Goal: Task Accomplishment & Management: Use online tool/utility

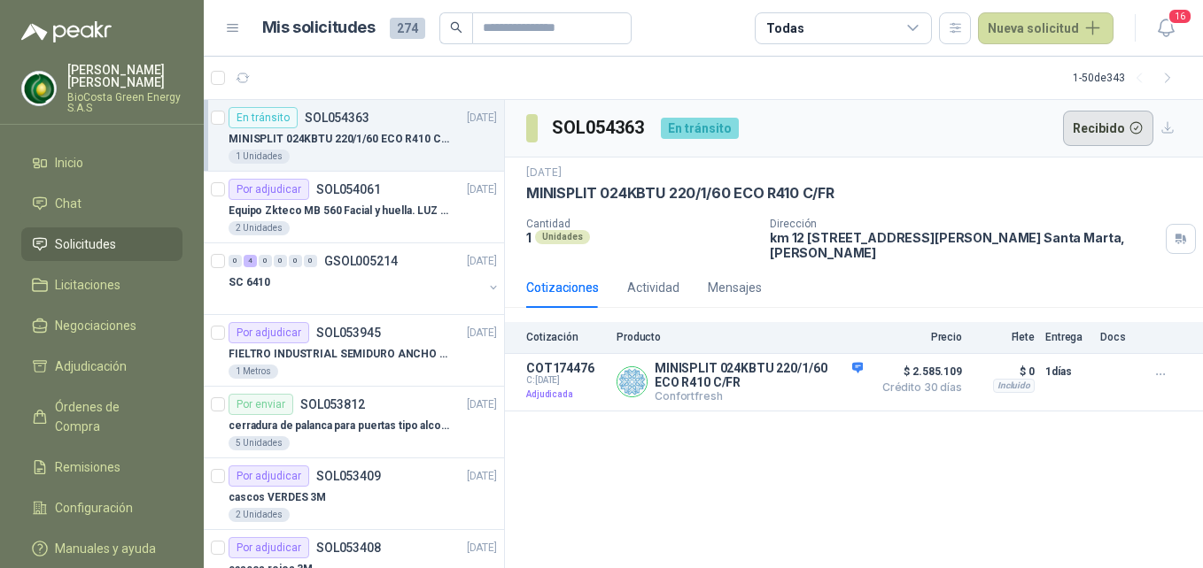
click at [1122, 135] on button "Recibido" at bounding box center [1108, 128] width 91 height 35
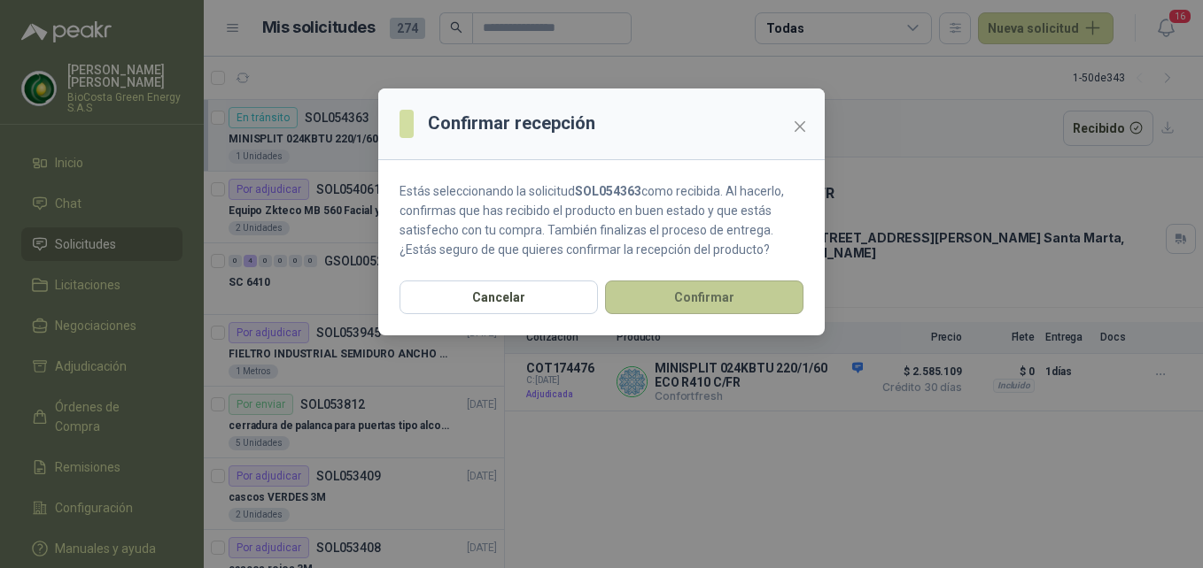
click at [707, 300] on button "Confirmar" at bounding box center [704, 298] width 198 height 34
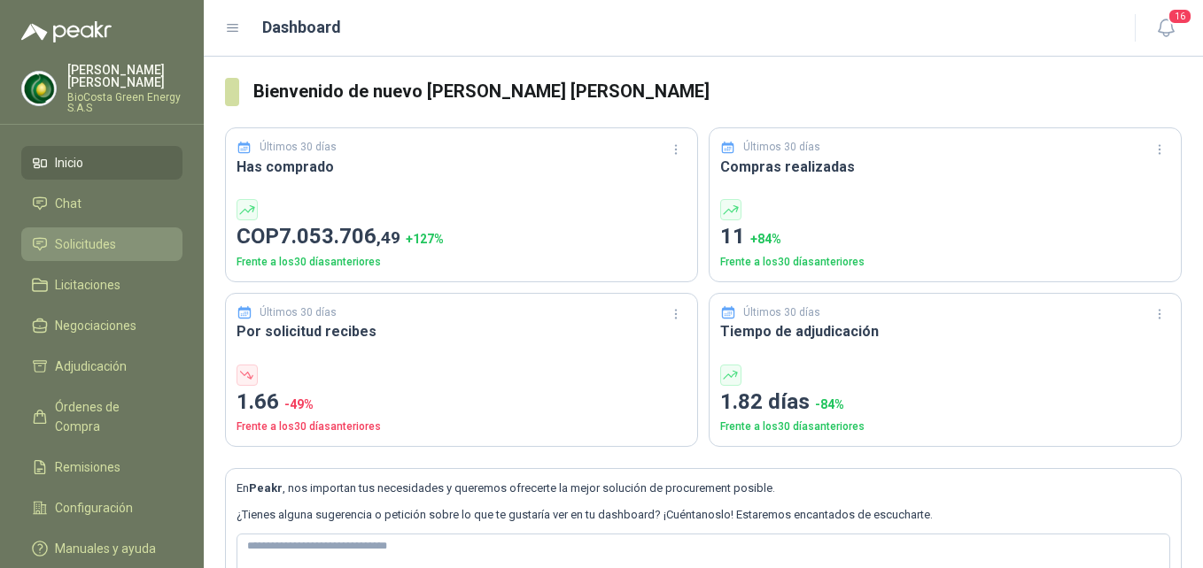
click at [93, 244] on span "Solicitudes" at bounding box center [85, 244] width 61 height 19
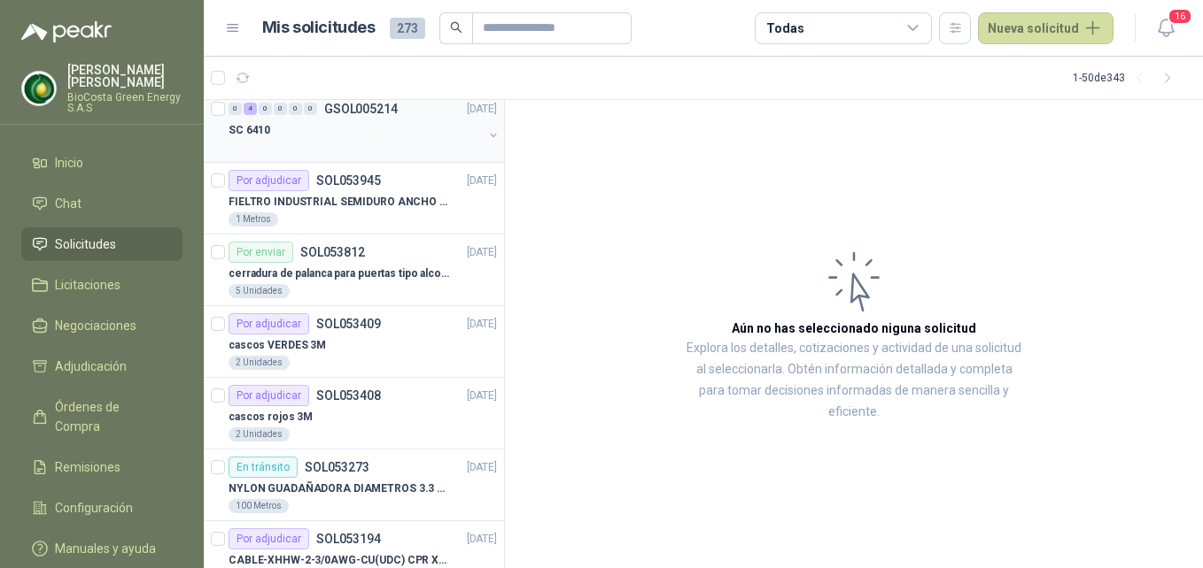
scroll to position [177, 0]
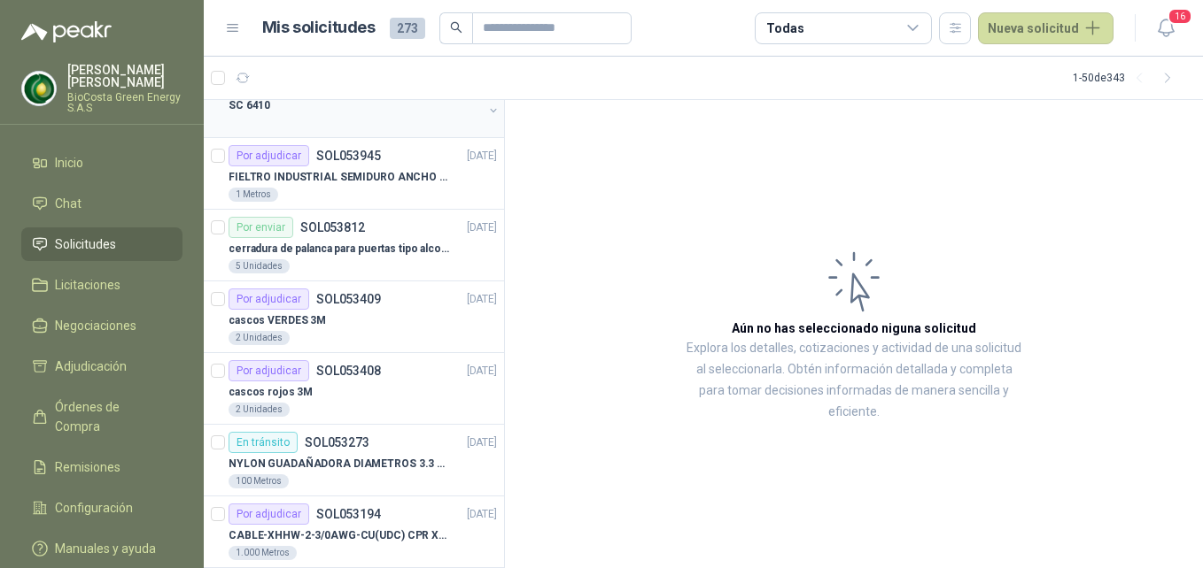
click at [385, 313] on div "cascos VERDES 3M" at bounding box center [362, 320] width 268 height 21
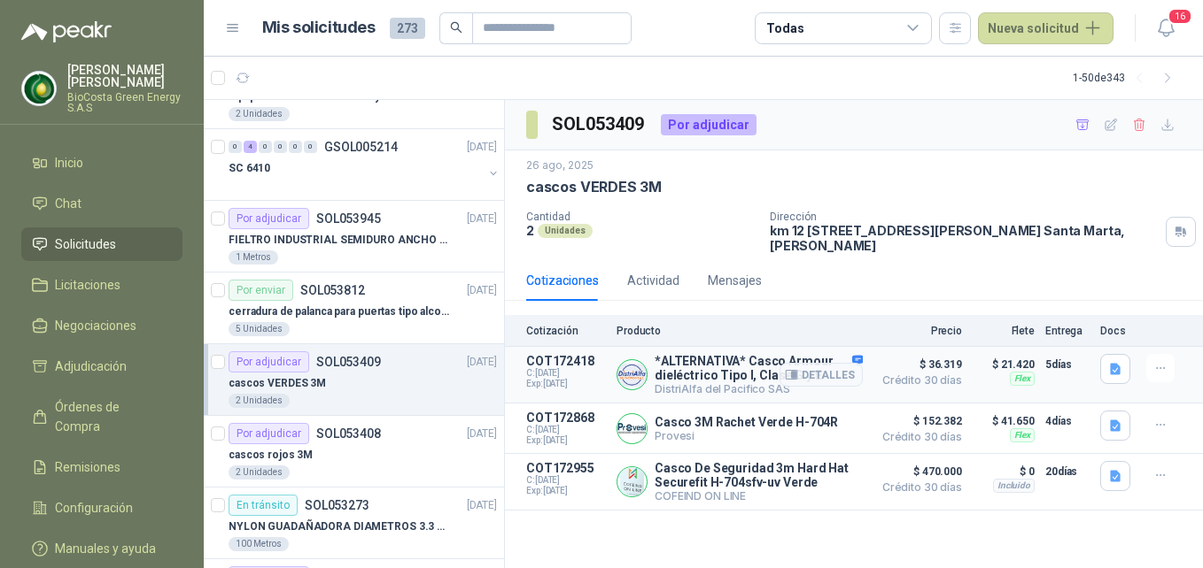
scroll to position [89, 0]
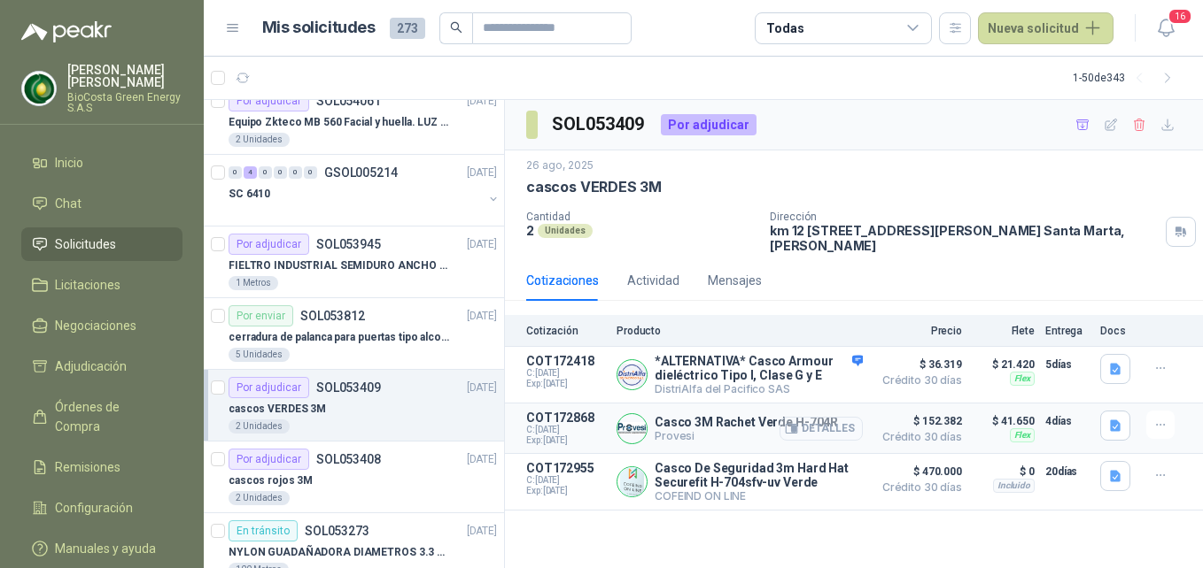
click at [841, 429] on button "Detalles" at bounding box center [820, 429] width 83 height 24
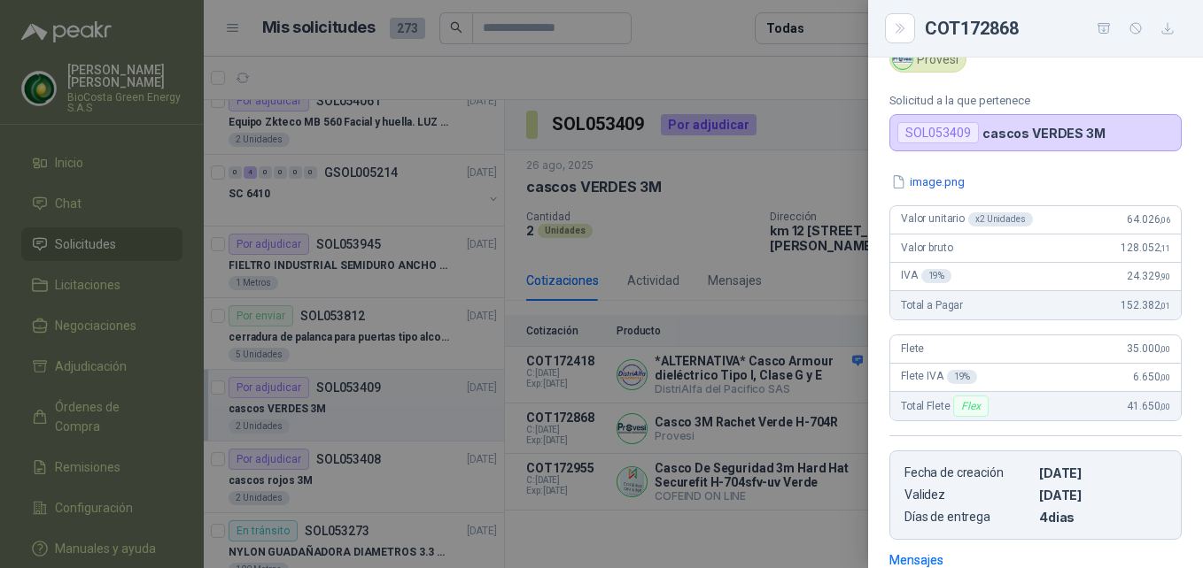
click at [792, 455] on div at bounding box center [601, 284] width 1203 height 568
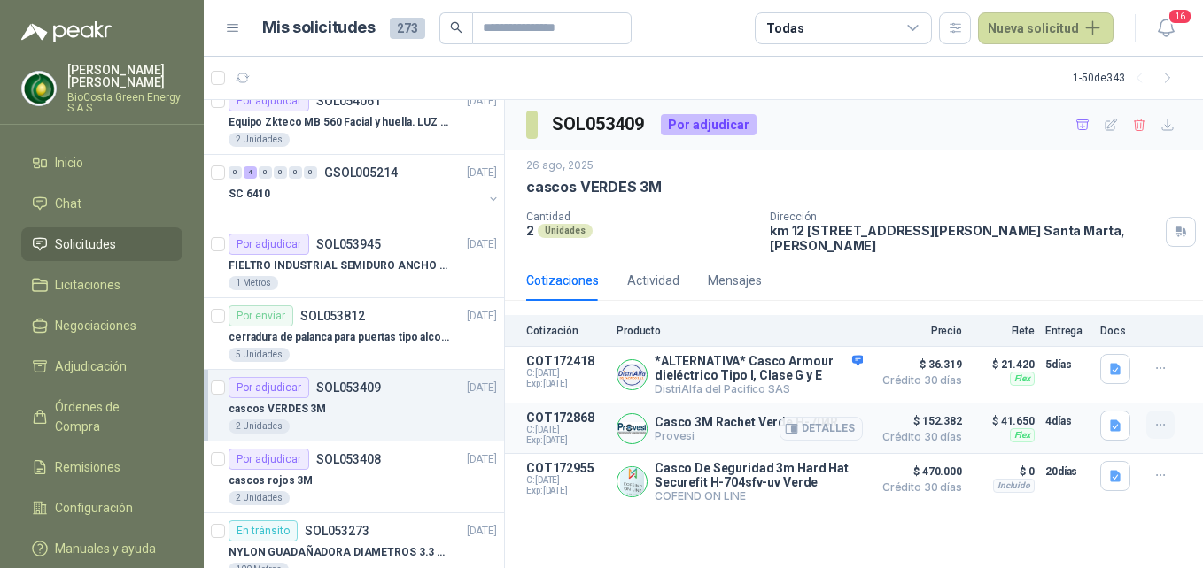
click at [1161, 432] on icon "button" at bounding box center [1160, 425] width 15 height 15
click at [1116, 356] on button "Añadir" at bounding box center [1125, 356] width 142 height 28
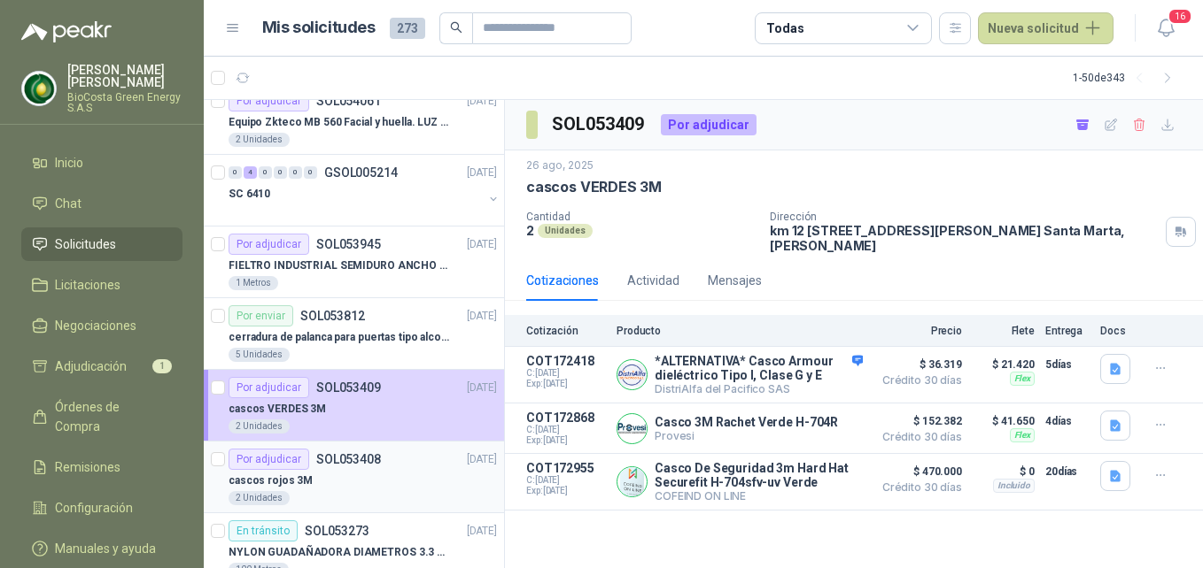
click at [336, 453] on p "SOL053408" at bounding box center [348, 459] width 65 height 12
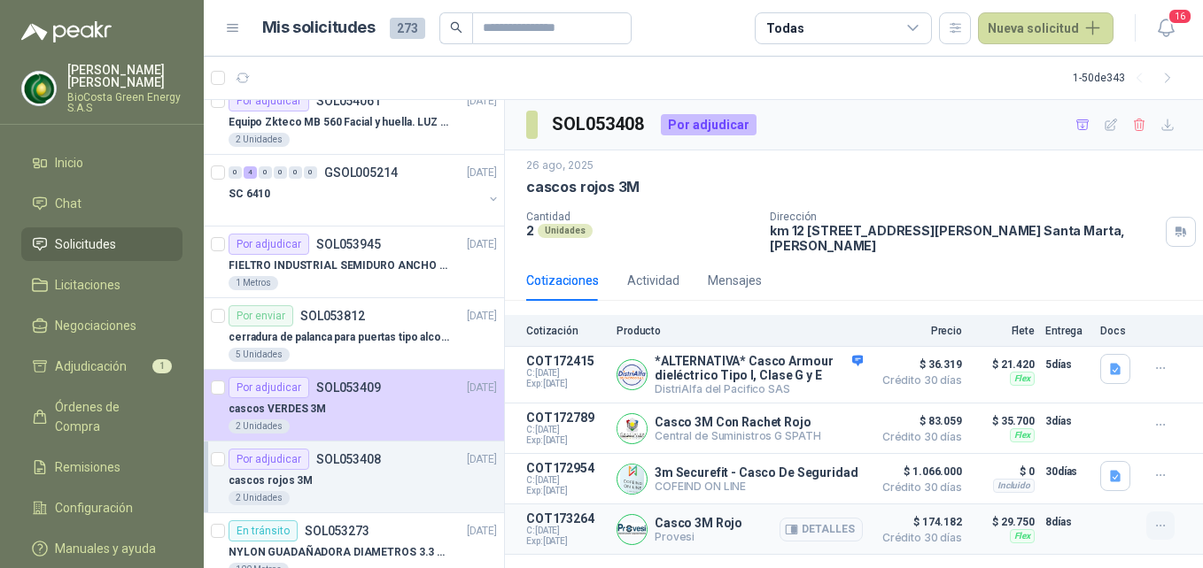
click at [1163, 533] on icon "button" at bounding box center [1160, 526] width 15 height 15
click at [1091, 453] on button "Añadir" at bounding box center [1125, 459] width 142 height 28
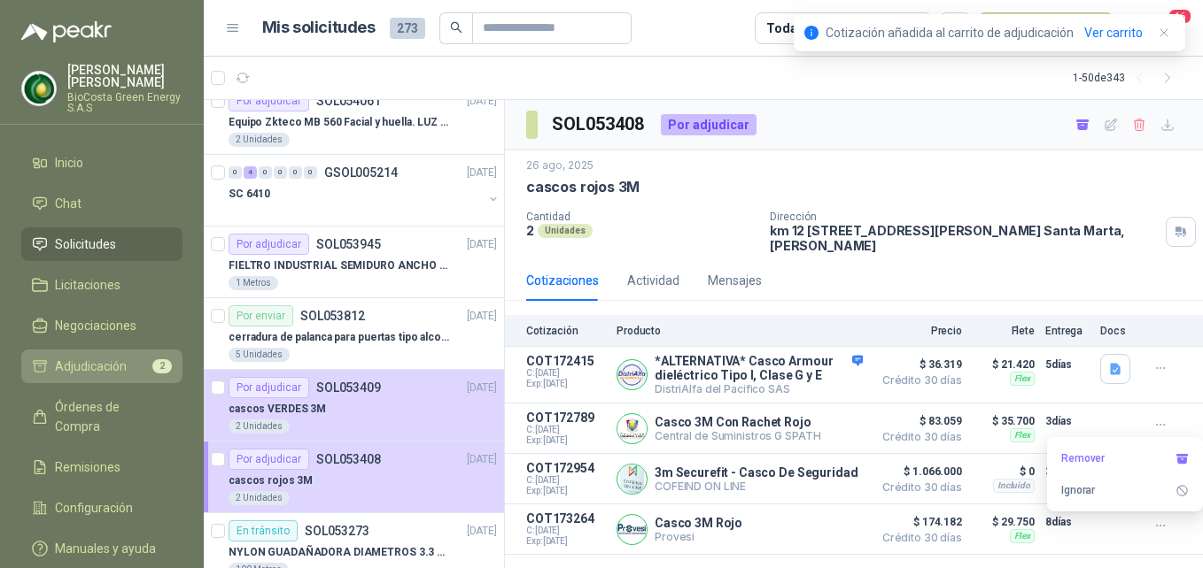
click at [90, 361] on span "Adjudicación" at bounding box center [91, 366] width 72 height 19
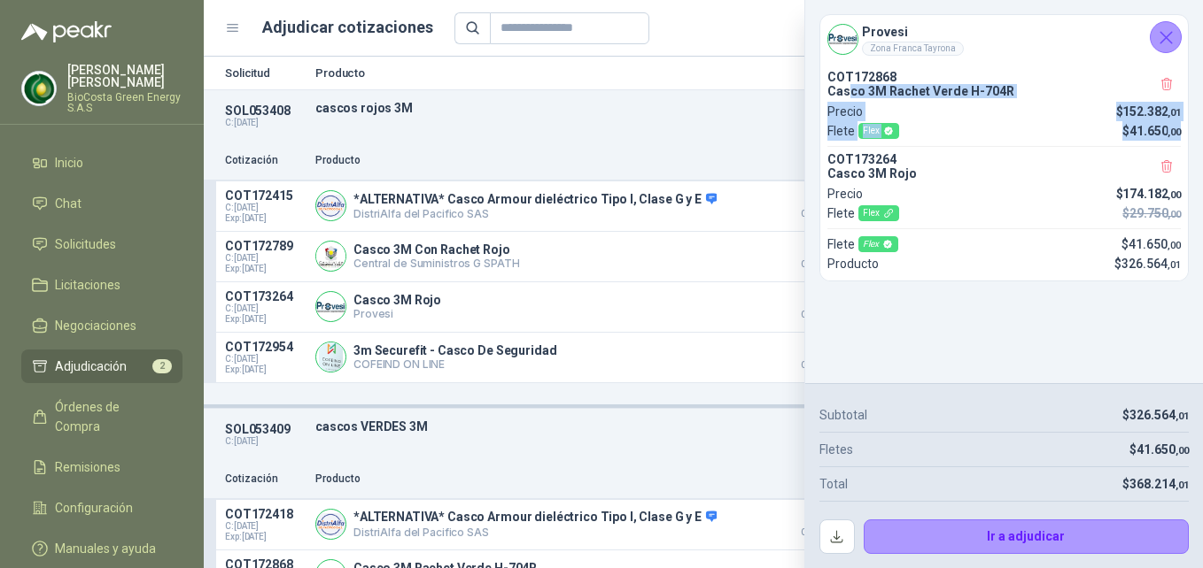
drag, startPoint x: 848, startPoint y: 92, endPoint x: 1180, endPoint y: 133, distance: 333.7
click at [1180, 133] on div "COT172868 Casco 3M Rachet Verde H-704R Precio $ 152.382 ,01 [PERSON_NAME] Flex …" at bounding box center [1003, 105] width 353 height 71
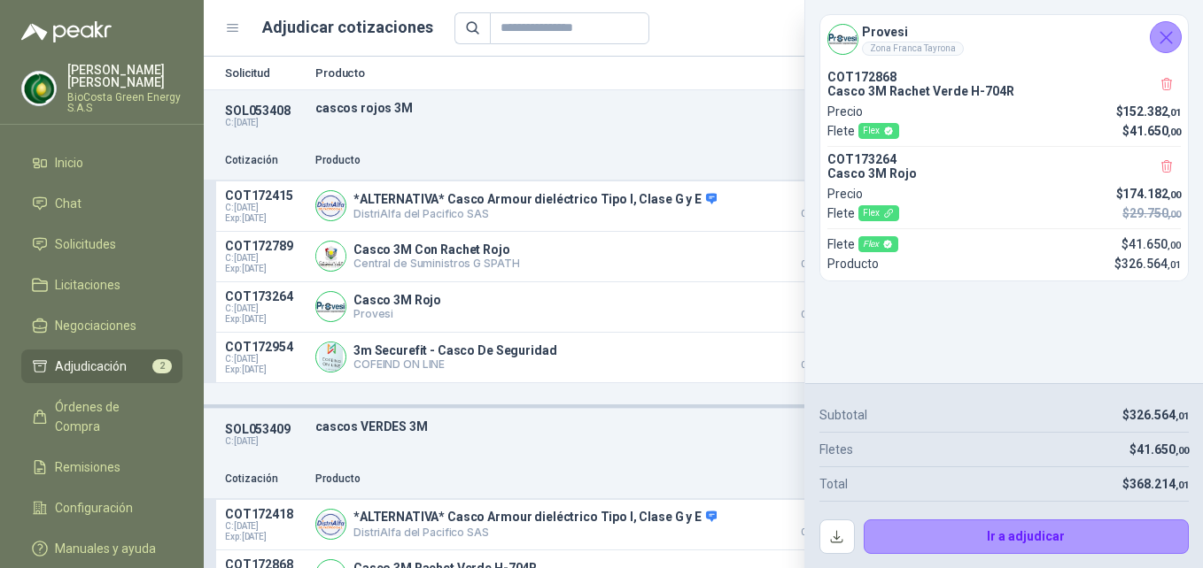
click at [1154, 304] on div "Provesi [PERSON_NAME] Tayrona COT172868 Casco 3M Rachet Verde H-704R Precio $ 1…" at bounding box center [1004, 191] width 398 height 383
drag, startPoint x: 870, startPoint y: 90, endPoint x: 1019, endPoint y: 89, distance: 148.8
click at [1019, 89] on p "Casco 3M Rachet Verde H-704R" at bounding box center [1003, 91] width 353 height 14
drag, startPoint x: 1019, startPoint y: 89, endPoint x: 1015, endPoint y: 97, distance: 9.1
click at [1015, 97] on p "Casco 3M Rachet Verde H-704R" at bounding box center [1003, 91] width 353 height 14
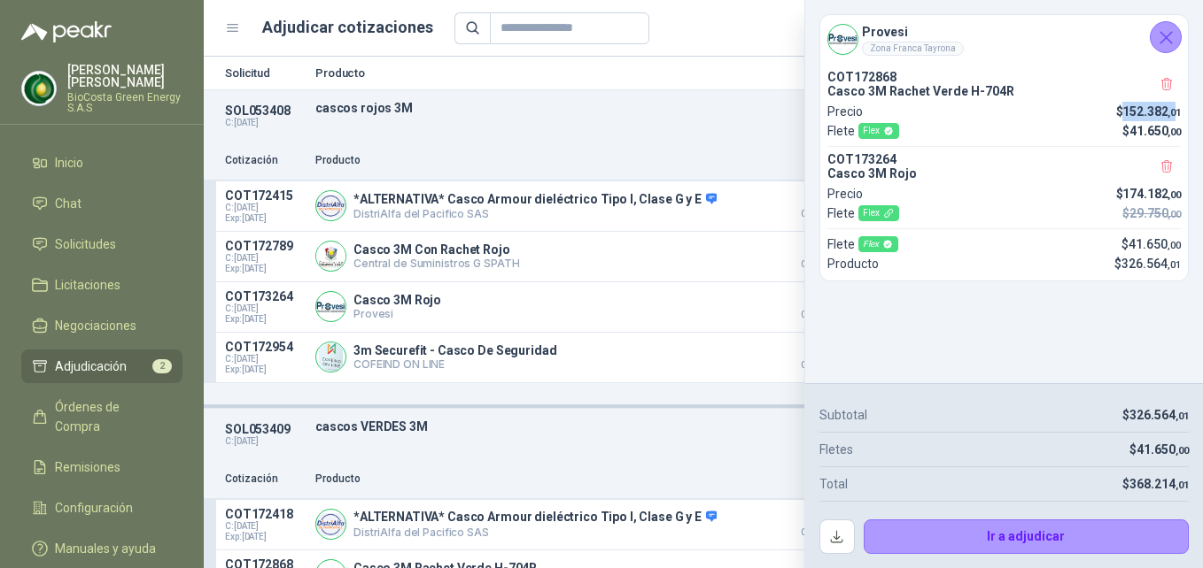
drag, startPoint x: 1175, startPoint y: 113, endPoint x: 1117, endPoint y: 113, distance: 58.4
click at [1117, 113] on p "$ 152.382 ,01" at bounding box center [1149, 111] width 66 height 19
drag, startPoint x: 855, startPoint y: 161, endPoint x: 1172, endPoint y: 200, distance: 320.3
click at [1172, 200] on div "COT173264 Casco 3M Rojo Precio $ 174.182 ,00 [PERSON_NAME] Flex $ 29.750 ,00" at bounding box center [1003, 187] width 353 height 71
drag, startPoint x: 858, startPoint y: 250, endPoint x: 1115, endPoint y: 267, distance: 257.3
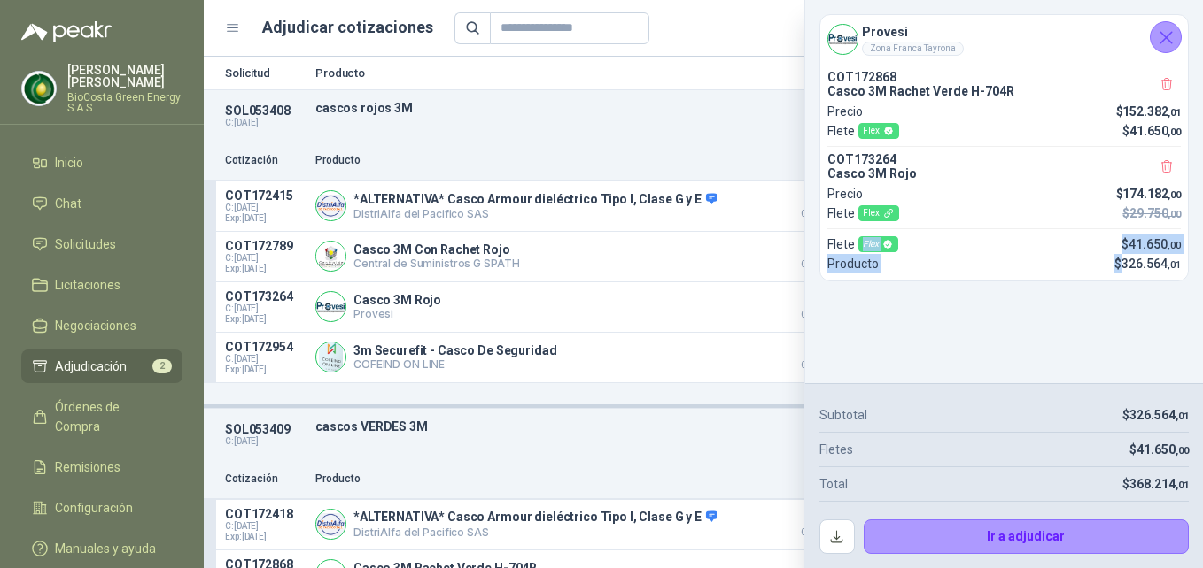
click at [1115, 267] on div "COT172868 Casco 3M Rachet Verde H-704R Precio $ 152.382 ,01 Flete Flex $ 41.650…" at bounding box center [1003, 172] width 367 height 218
drag, startPoint x: 1115, startPoint y: 267, endPoint x: 1057, endPoint y: 280, distance: 59.1
click at [1057, 280] on div "COT172868 Casco 3M Rachet Verde H-704R Precio $ 152.382 ,01 Flete Flex $ 41.650…" at bounding box center [1003, 172] width 367 height 218
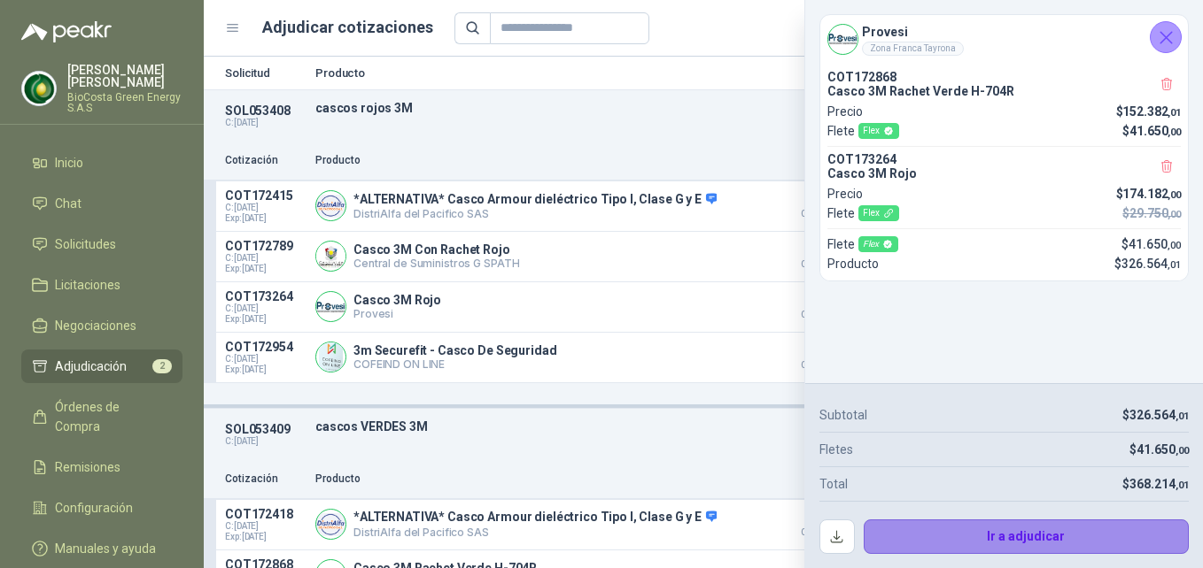
click at [1096, 543] on button "Ir a adjudicar" at bounding box center [1026, 537] width 326 height 35
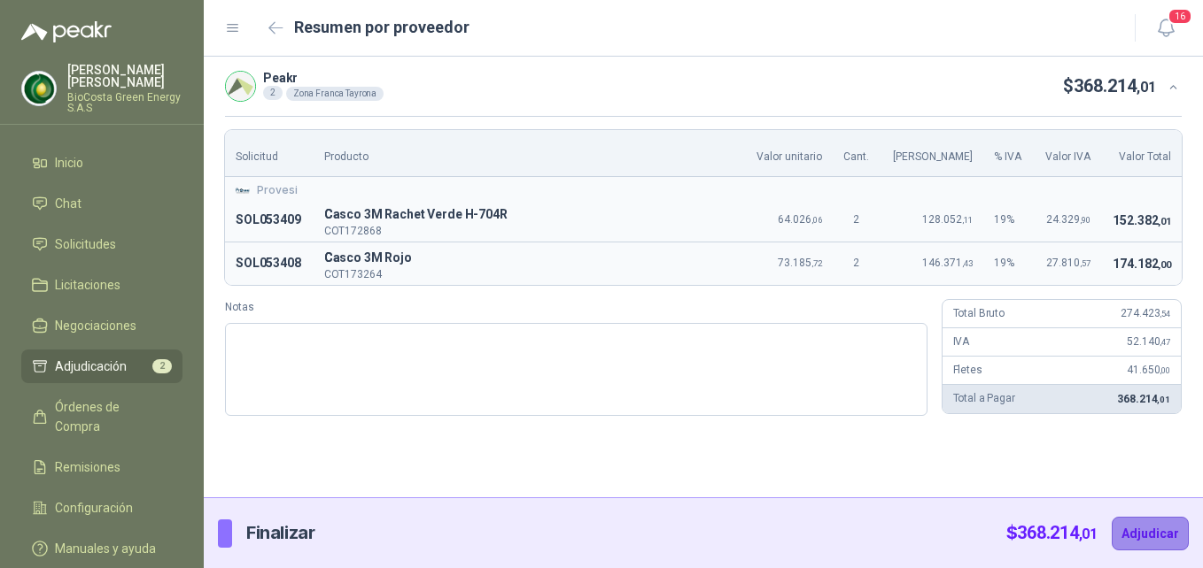
click at [1169, 538] on button "Adjudicar" at bounding box center [1149, 534] width 77 height 34
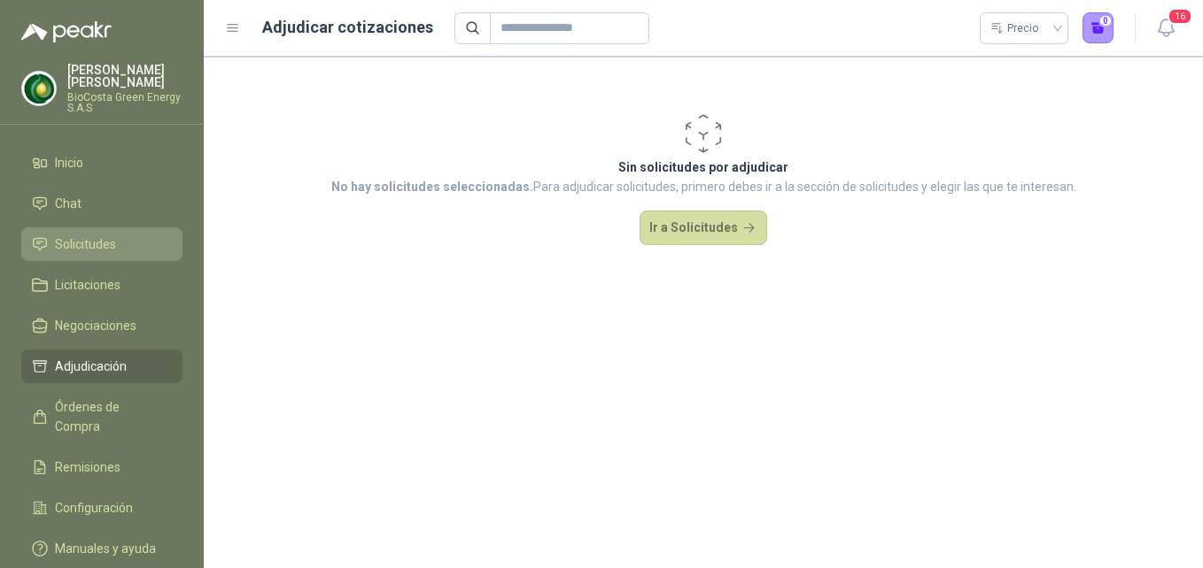
click at [115, 247] on span "Solicitudes" at bounding box center [85, 244] width 61 height 19
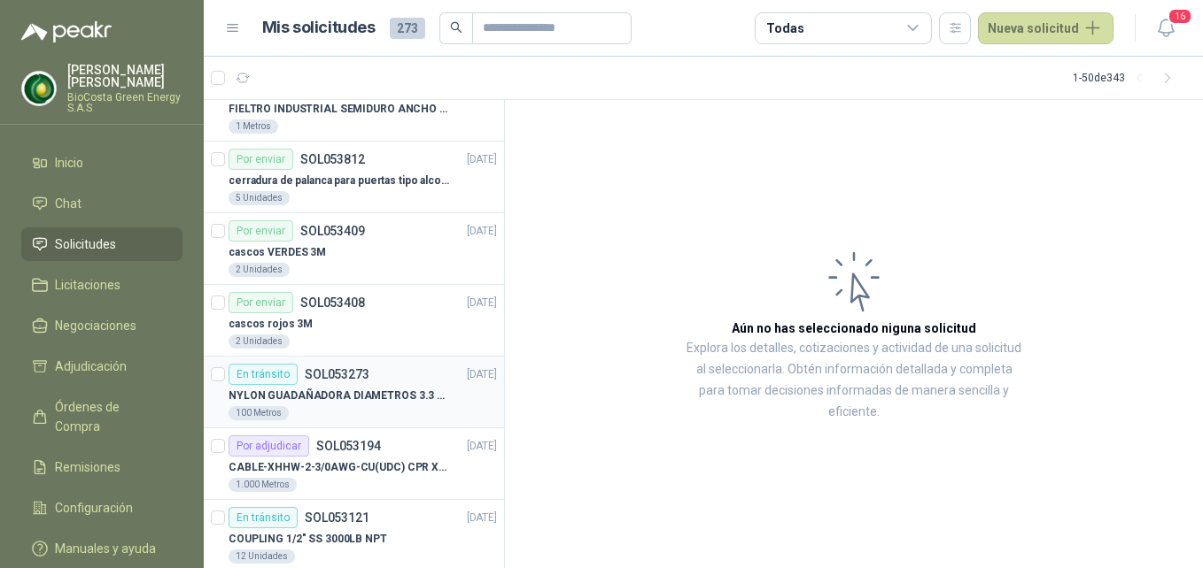
scroll to position [266, 0]
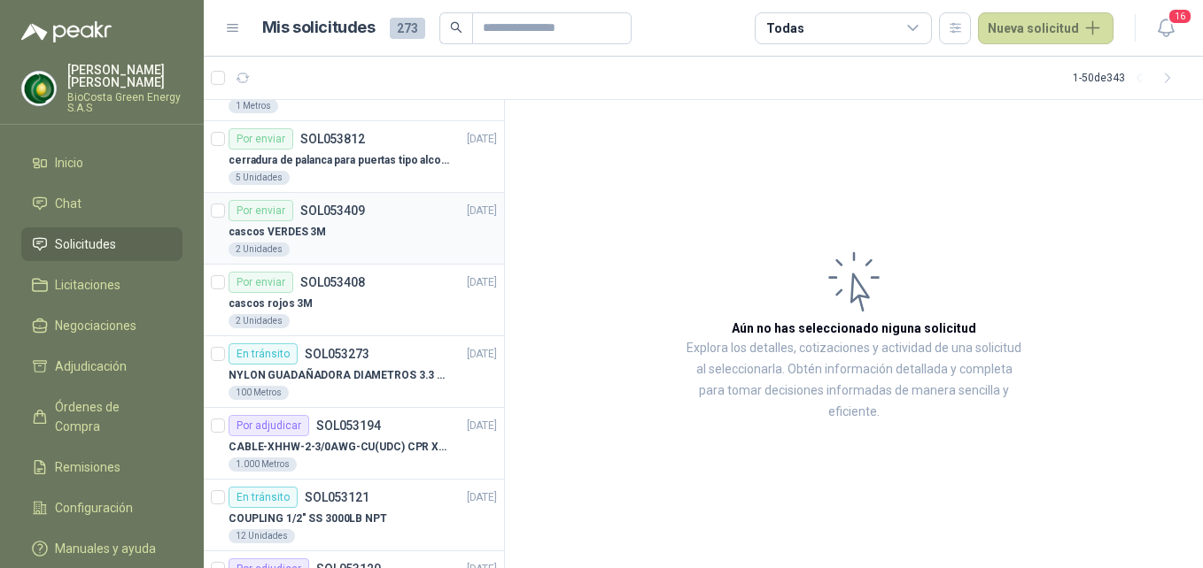
click at [371, 204] on div "Por enviar SOL053409 [DATE]" at bounding box center [362, 210] width 268 height 21
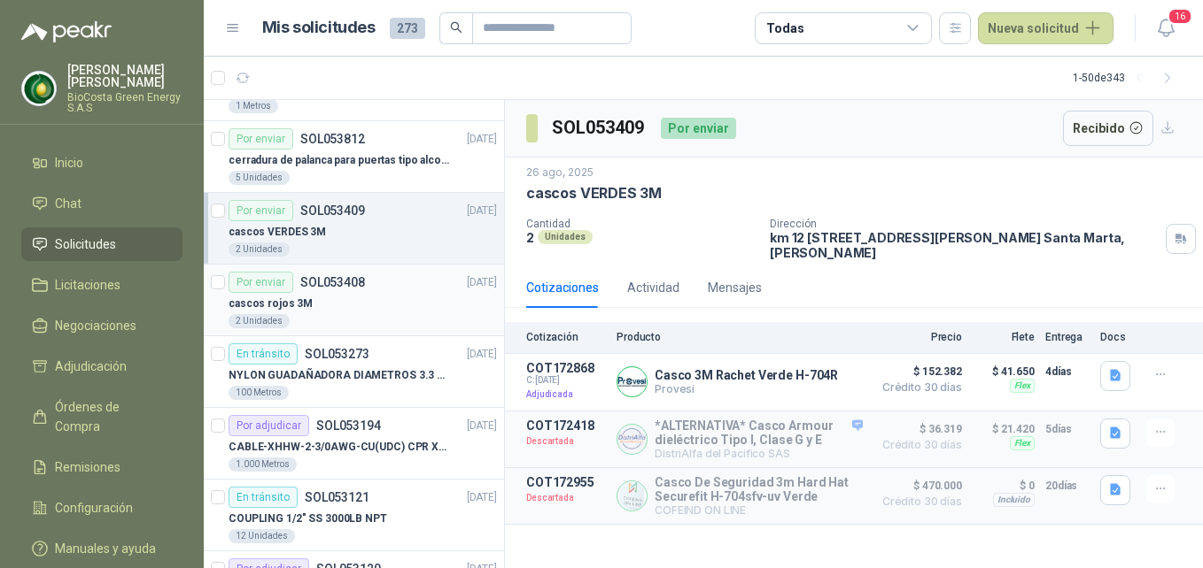
click at [351, 306] on div "cascos rojos 3M" at bounding box center [362, 303] width 268 height 21
